Goal: Find specific page/section: Find specific page/section

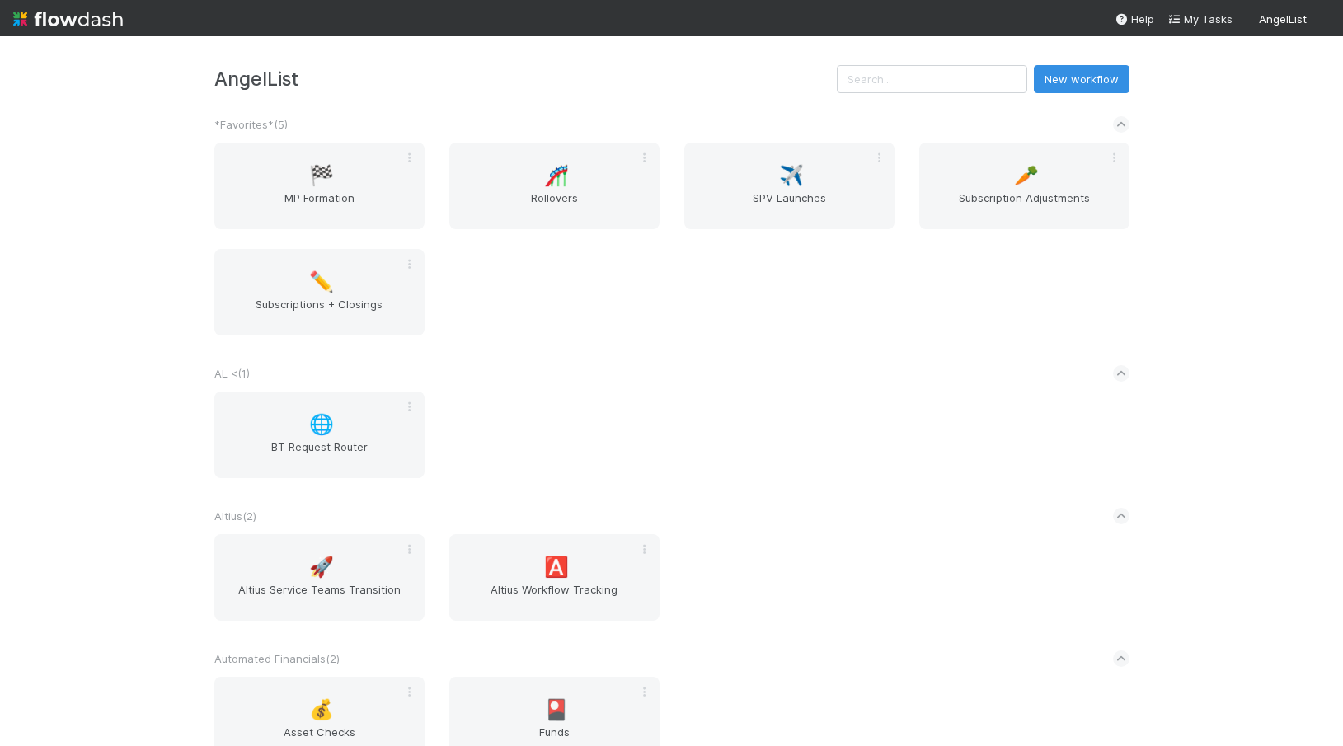
scroll to position [8, 0]
click at [771, 219] on span "SPV Launches" at bounding box center [789, 208] width 197 height 33
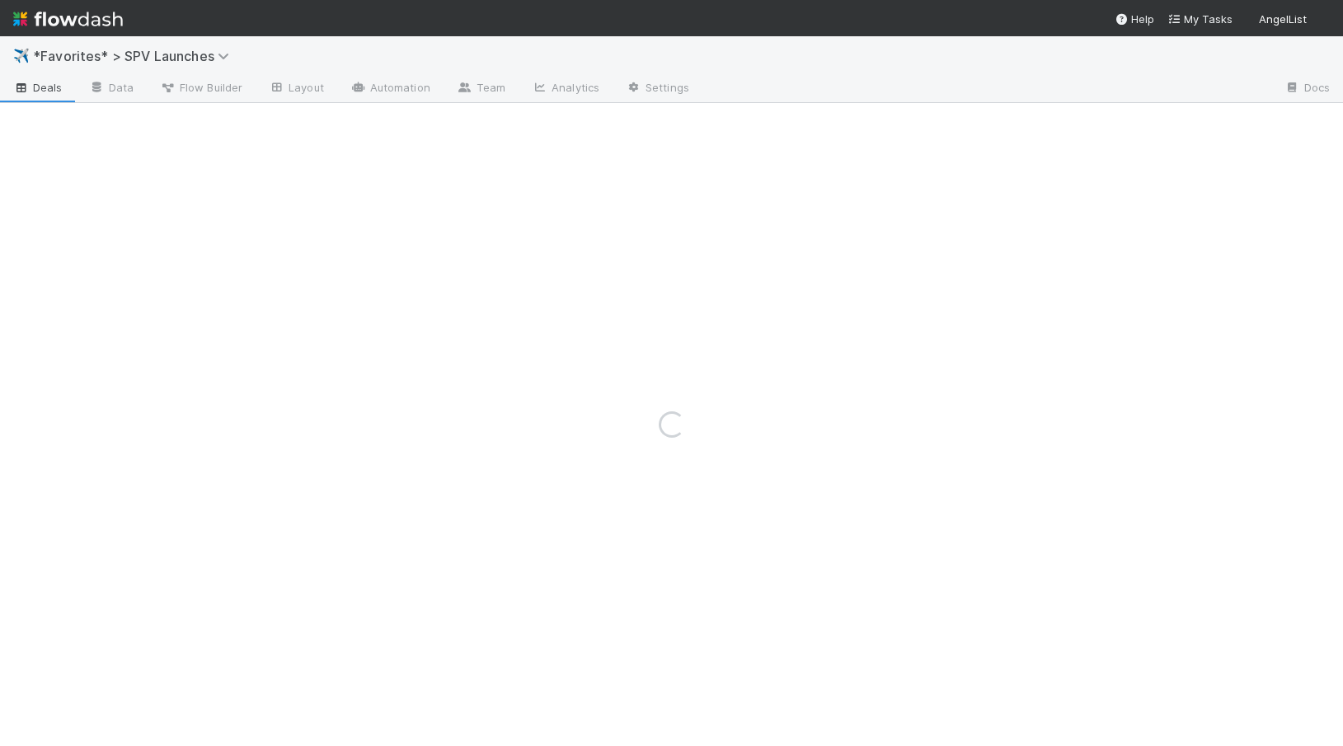
drag, startPoint x: 823, startPoint y: 68, endPoint x: 767, endPoint y: 68, distance: 56.1
click at [810, 68] on div "✈️ *Favorites* > SPV Launches" at bounding box center [671, 56] width 1343 height 40
click at [200, 61] on span "*Favorites* > SPV Launches" at bounding box center [135, 56] width 204 height 16
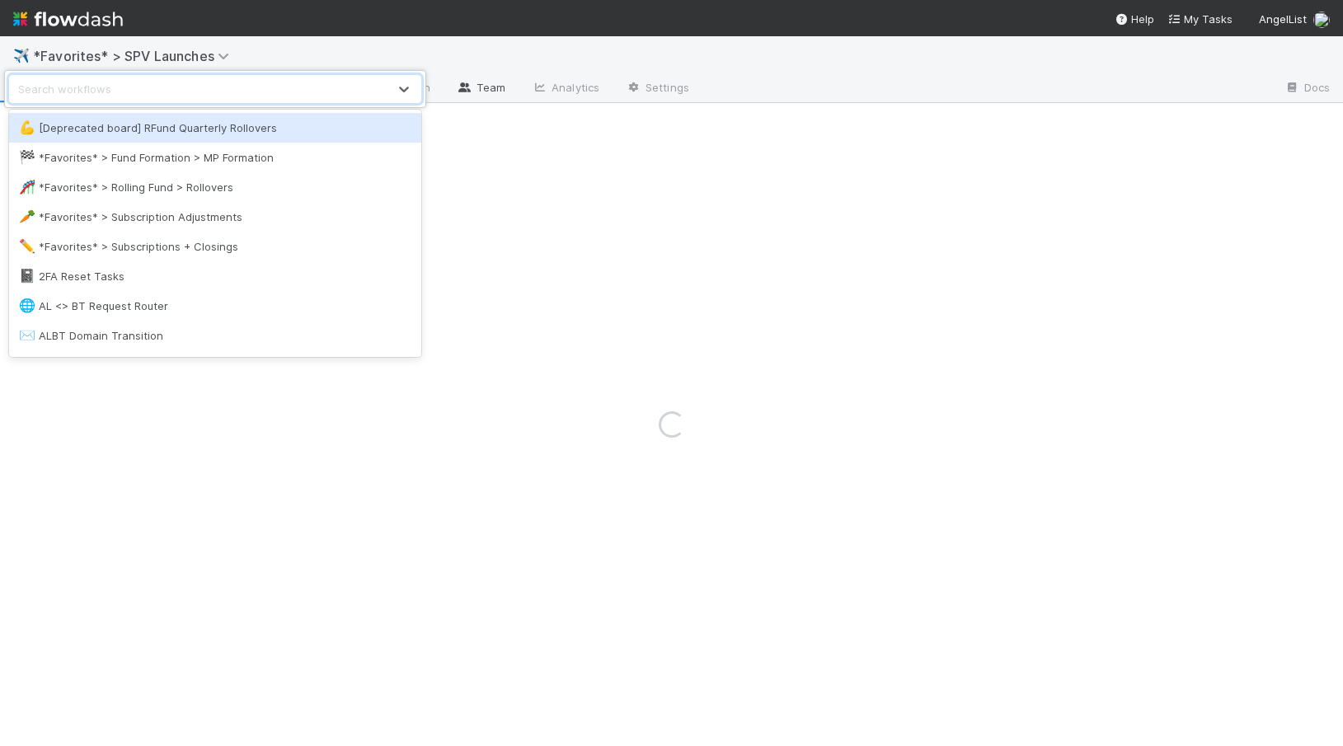
click at [221, 57] on div "option [Deprecated board] RFund Quarterly Rollovers focused, 1 of 83. 83 result…" at bounding box center [671, 373] width 1343 height 746
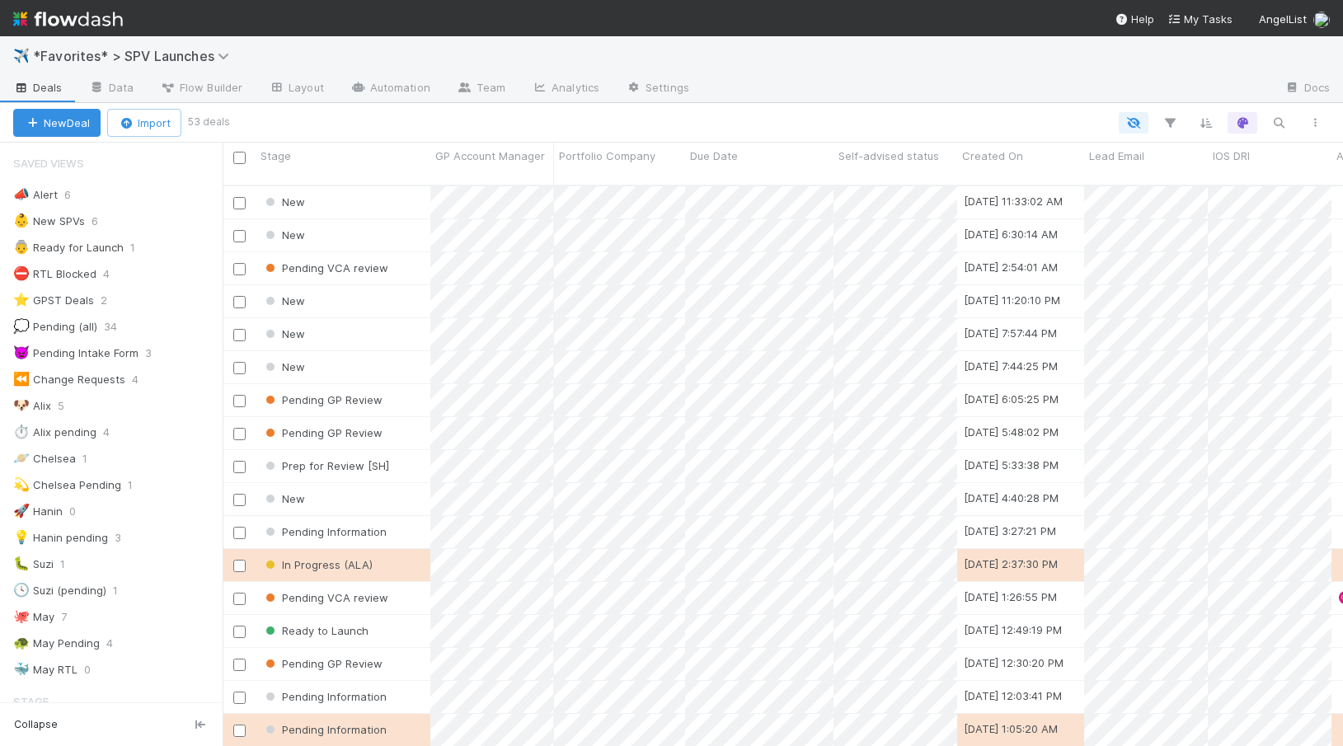
scroll to position [574, 1120]
click at [796, 94] on div at bounding box center [986, 89] width 569 height 26
